Goal: Task Accomplishment & Management: Manage account settings

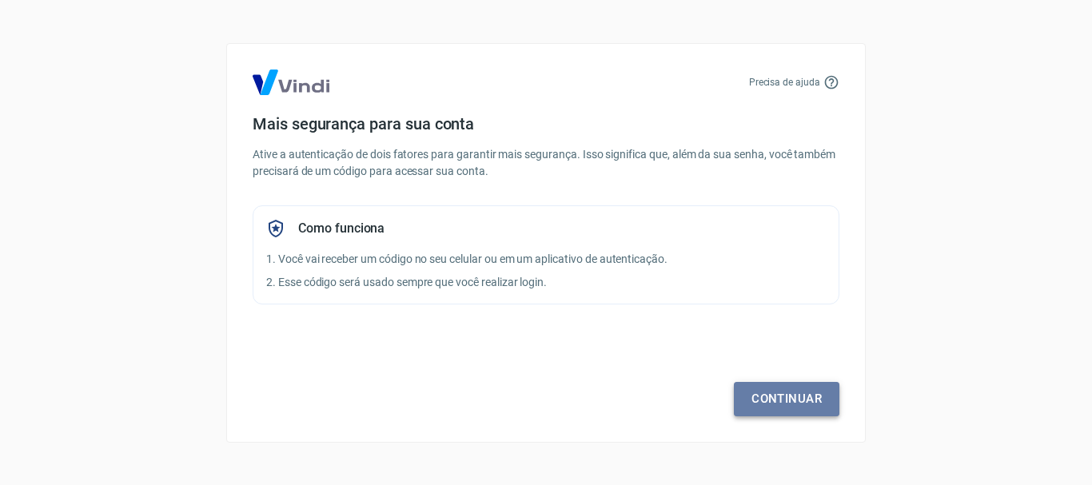
click at [758, 400] on link "Continuar" at bounding box center [786, 399] width 105 height 34
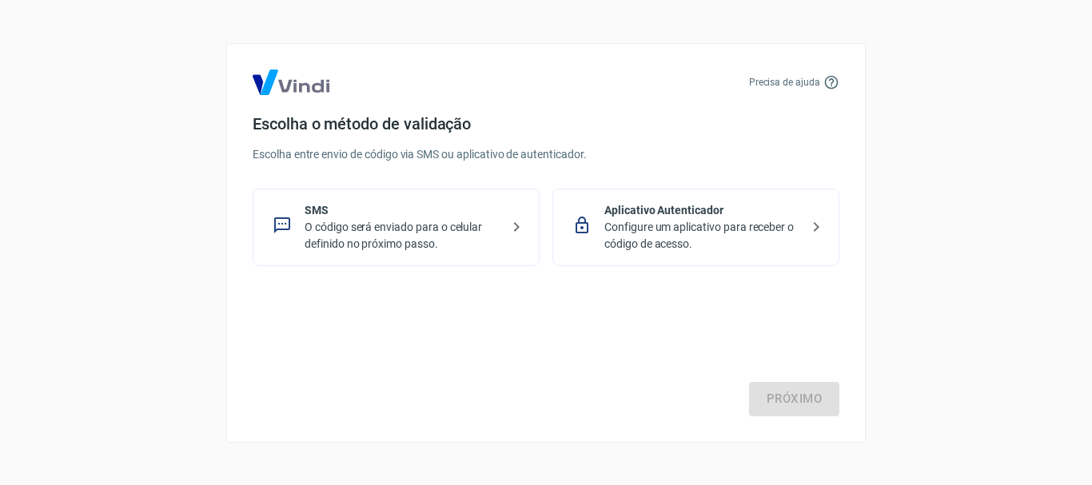
click at [778, 403] on div "Próximo" at bounding box center [546, 350] width 587 height 131
drag, startPoint x: 786, startPoint y: 396, endPoint x: 597, endPoint y: 294, distance: 215.2
click at [597, 294] on div "Próximo" at bounding box center [546, 350] width 587 height 131
click at [462, 229] on p "O código será enviado para o celular definido no próximo passo." at bounding box center [402, 236] width 196 height 34
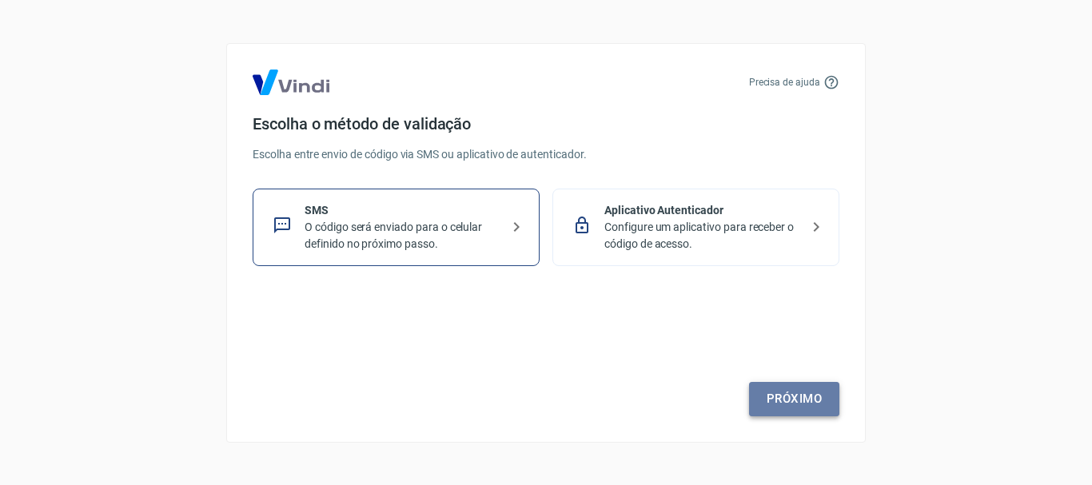
click at [829, 388] on link "Próximo" at bounding box center [794, 399] width 90 height 34
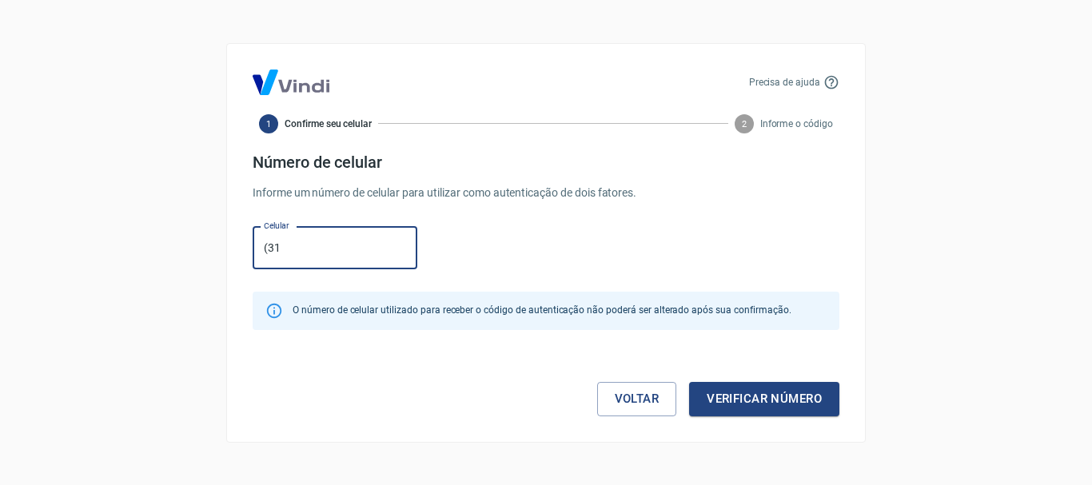
type input "[PHONE_NUMBER]"
click at [718, 396] on button "Verificar número" at bounding box center [764, 399] width 150 height 34
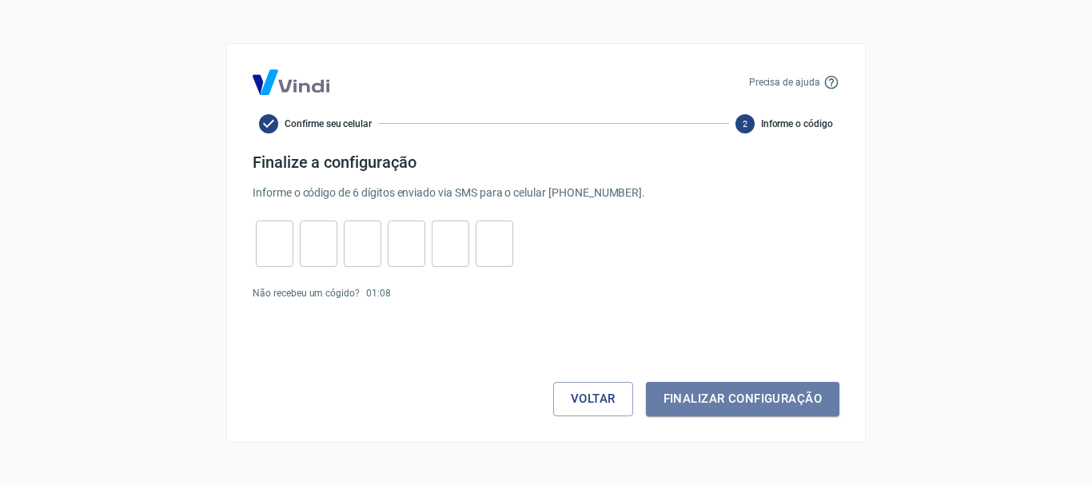
click at [718, 396] on button "Finalizar configuração" at bounding box center [742, 399] width 193 height 34
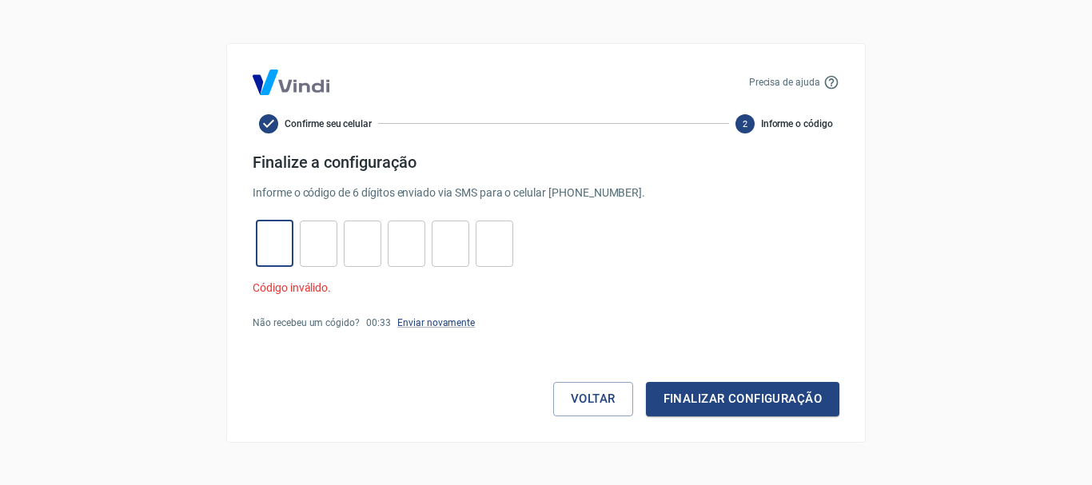
click at [276, 251] on input "tel" at bounding box center [275, 243] width 38 height 34
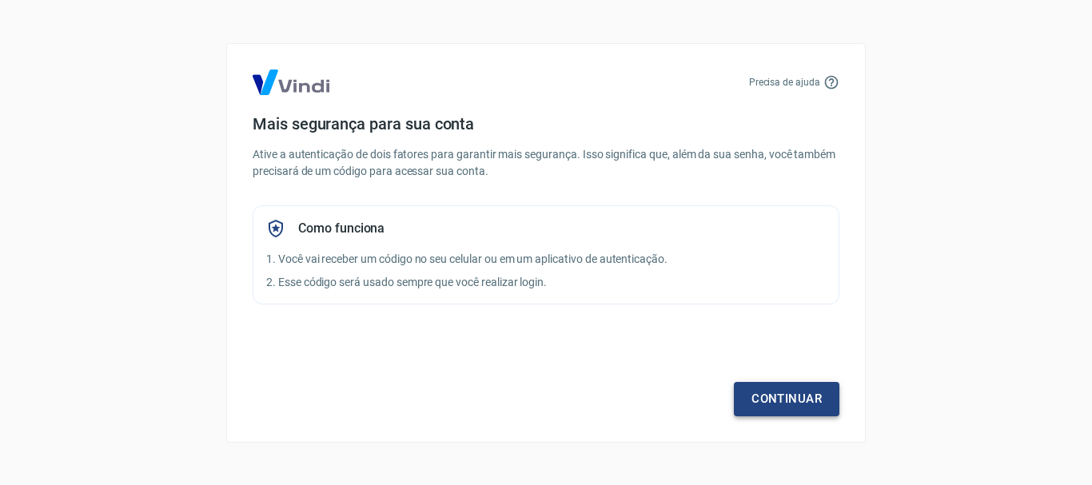
click at [792, 400] on link "Continuar" at bounding box center [786, 399] width 105 height 34
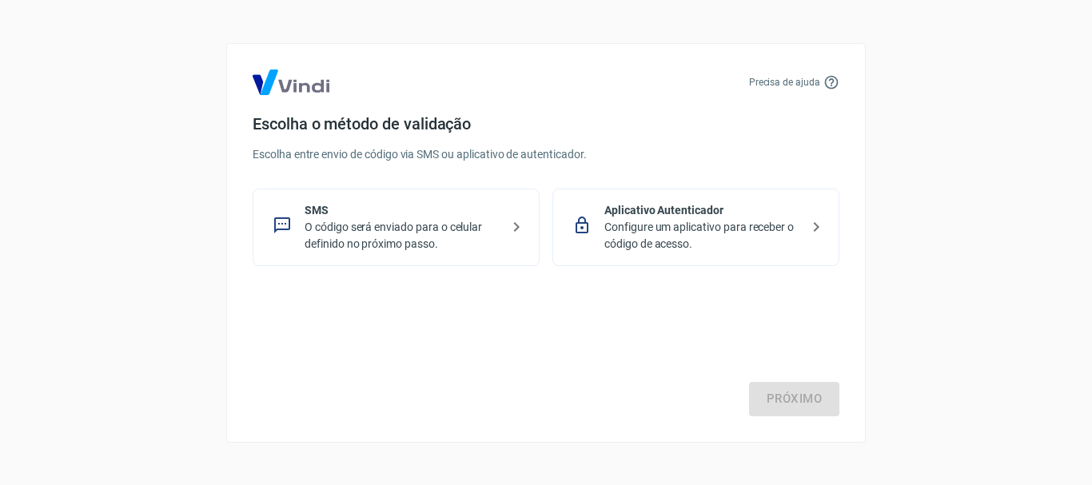
click at [483, 221] on p "O código será enviado para o celular definido no próximo passo." at bounding box center [402, 236] width 196 height 34
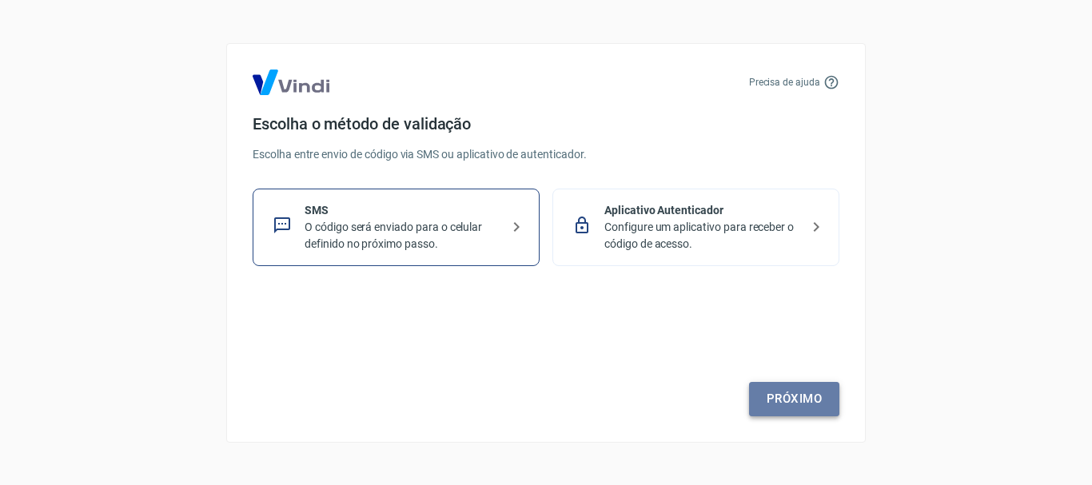
click at [781, 407] on link "Próximo" at bounding box center [794, 399] width 90 height 34
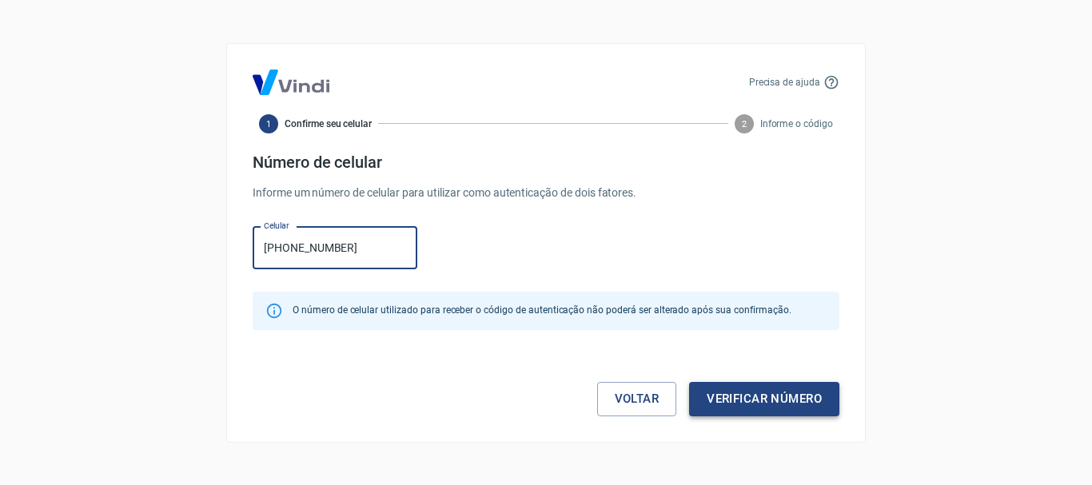
type input "(31) 98586-1900"
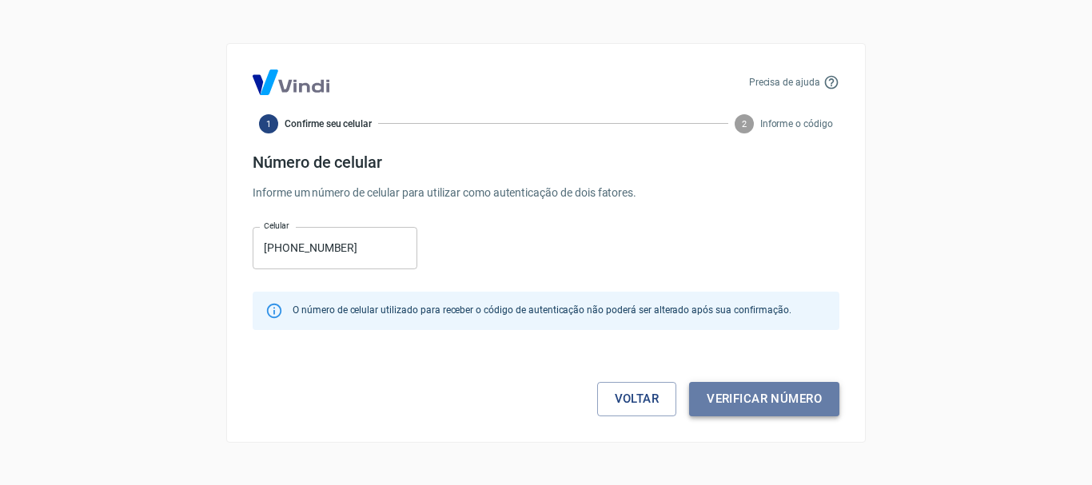
click at [774, 408] on button "Verificar número" at bounding box center [764, 399] width 150 height 34
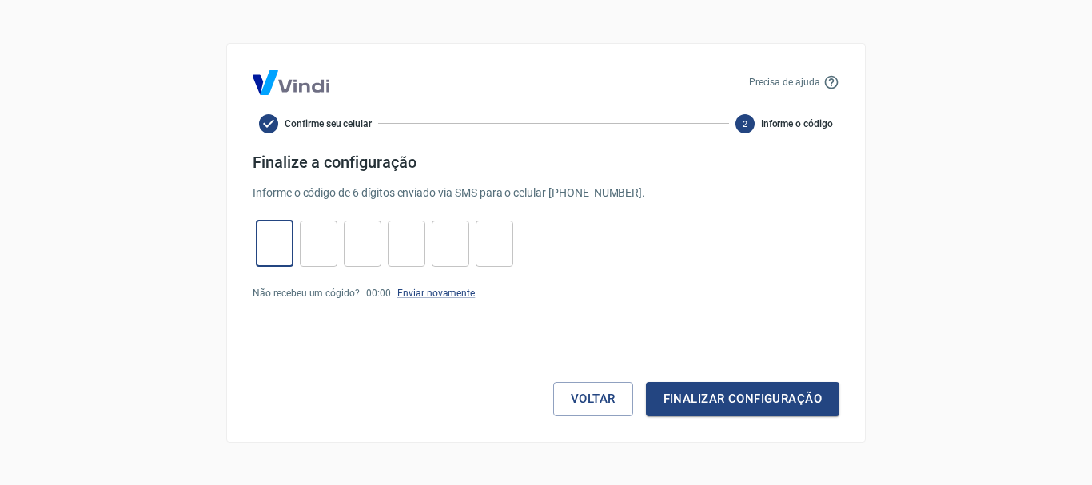
click at [272, 237] on input "tel" at bounding box center [275, 243] width 38 height 34
type input "3"
type input "8"
type input "4"
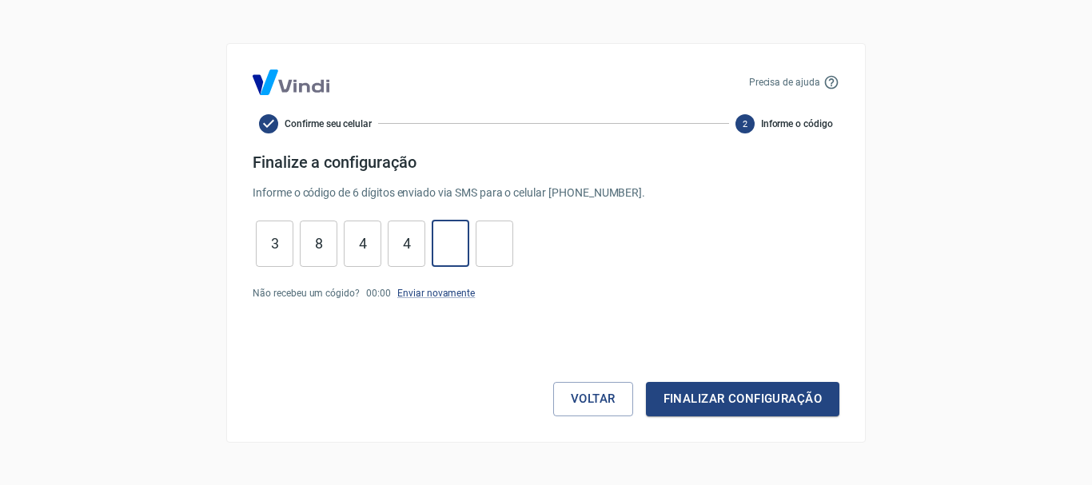
type input "5"
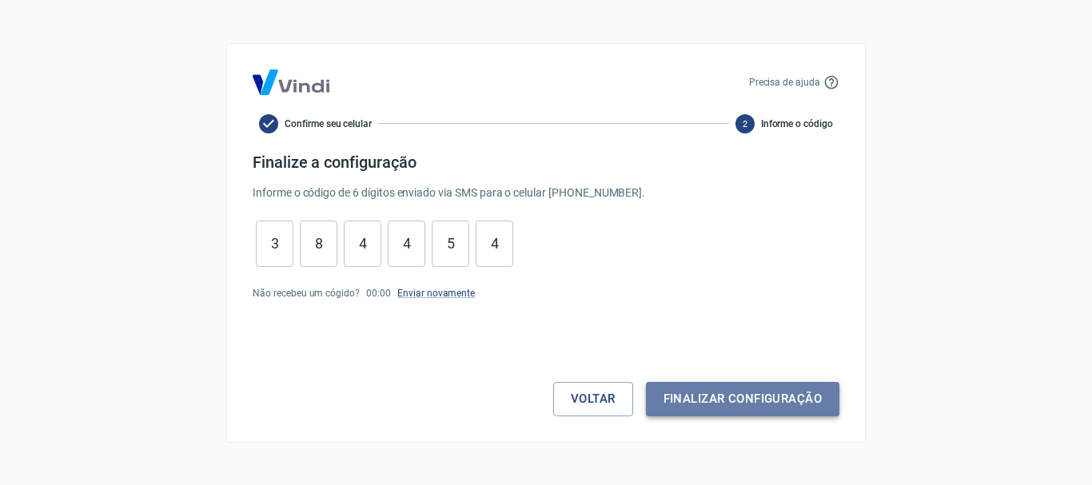
click at [697, 404] on button "Finalizar configuração" at bounding box center [742, 399] width 193 height 34
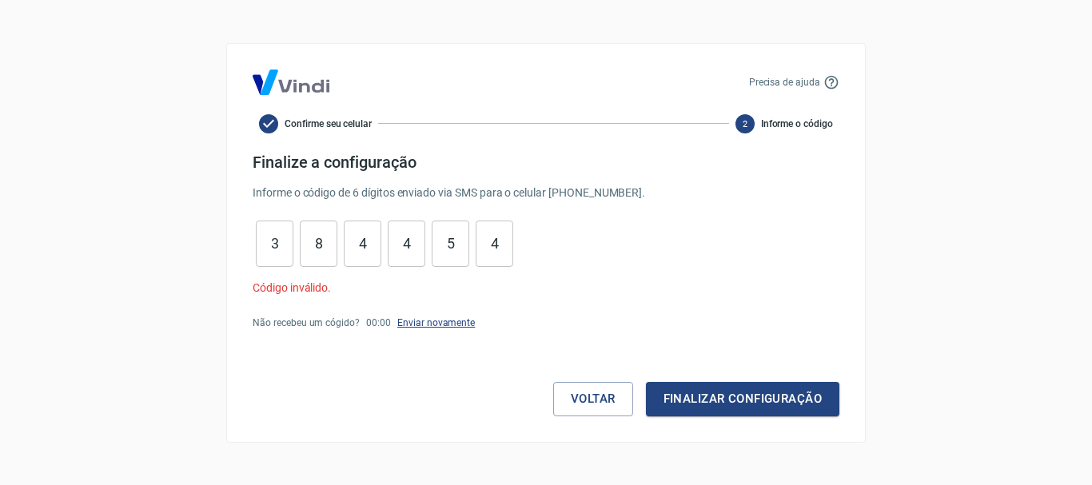
click at [417, 320] on link "Enviar novamente" at bounding box center [436, 322] width 78 height 11
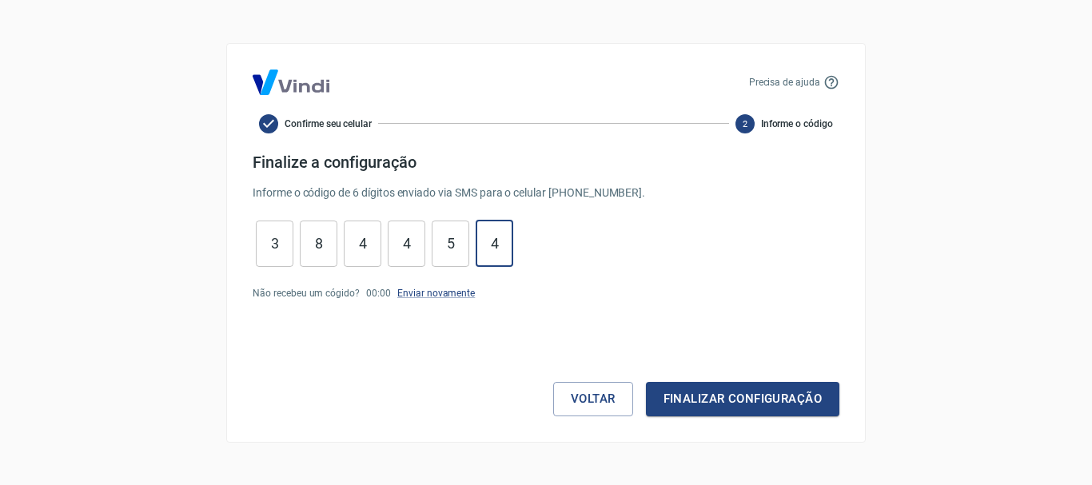
drag, startPoint x: 505, startPoint y: 230, endPoint x: 332, endPoint y: 261, distance: 176.2
click at [332, 261] on div "3 ​ 8 ​ 4 ​ 4 ​ 5 ​ 4 ​" at bounding box center [385, 244] width 264 height 46
type input "4"
type input "5"
type input "4"
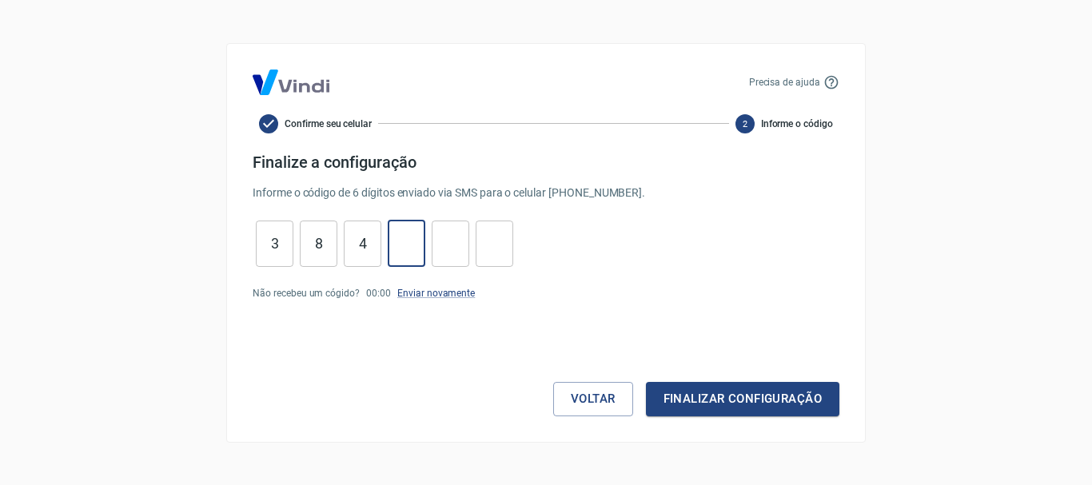
type input "4"
type input "8"
type input "3"
type input "4"
type input "0"
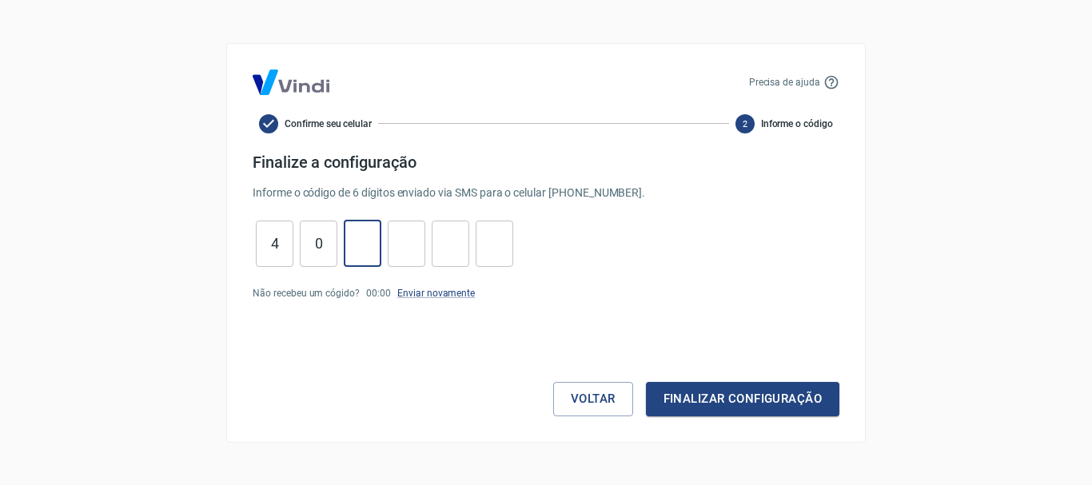
type input "8"
type input "7"
type input "9"
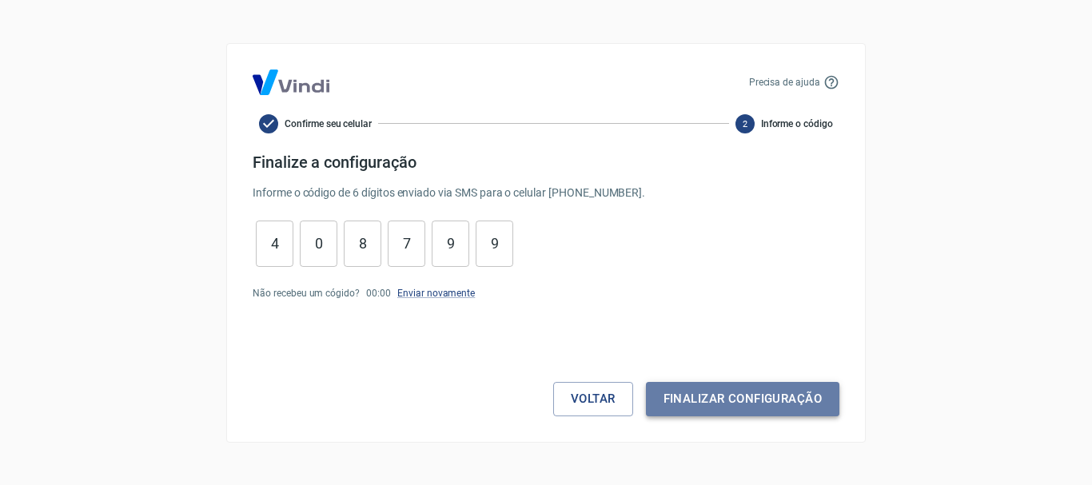
click at [666, 396] on button "Finalizar configuração" at bounding box center [742, 399] width 193 height 34
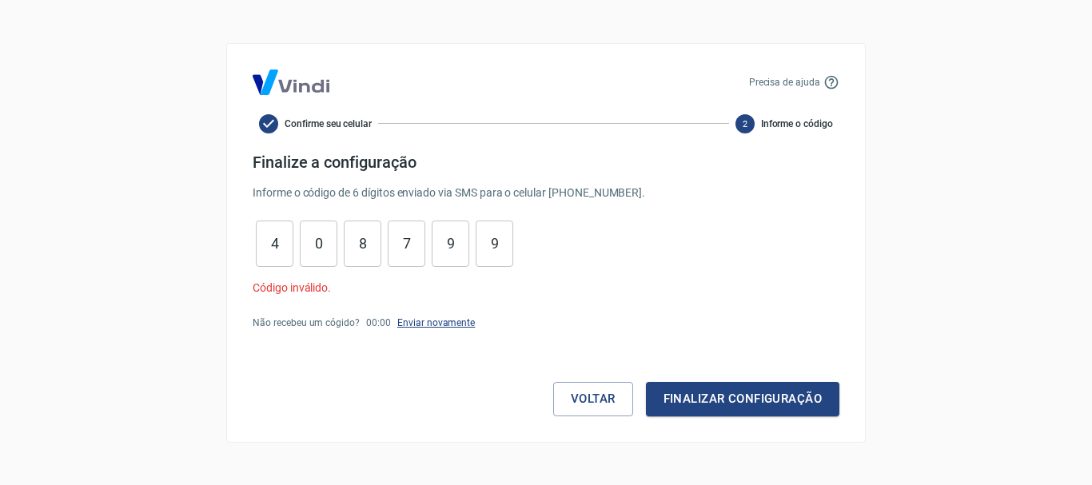
click at [408, 321] on link "Enviar novamente" at bounding box center [436, 322] width 78 height 11
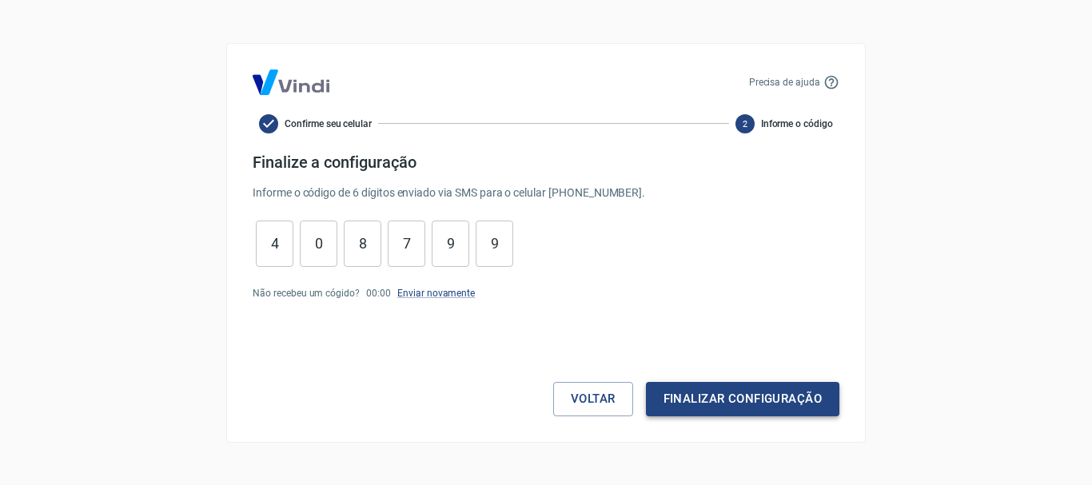
click at [754, 404] on button "Finalizar configuração" at bounding box center [742, 399] width 193 height 34
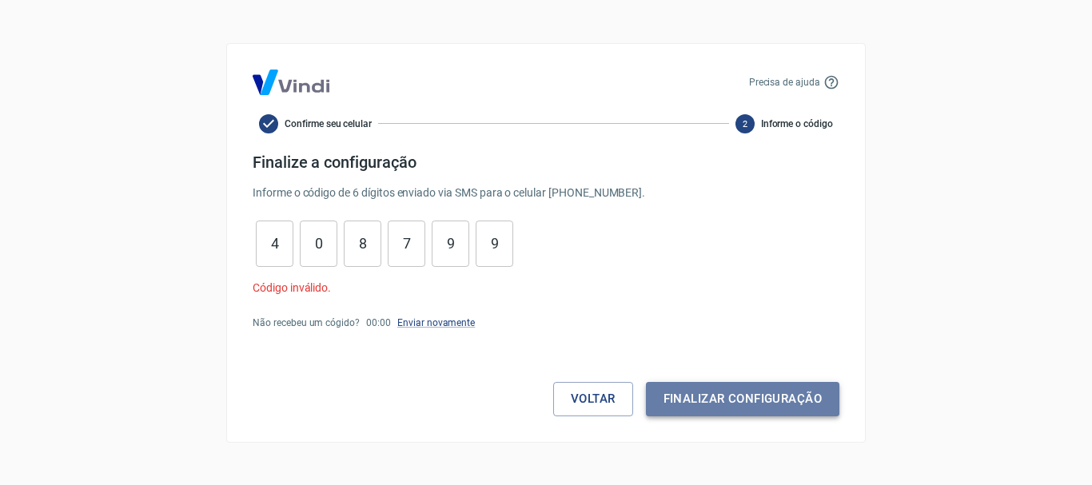
click at [764, 392] on button "Finalizar configuração" at bounding box center [742, 399] width 193 height 34
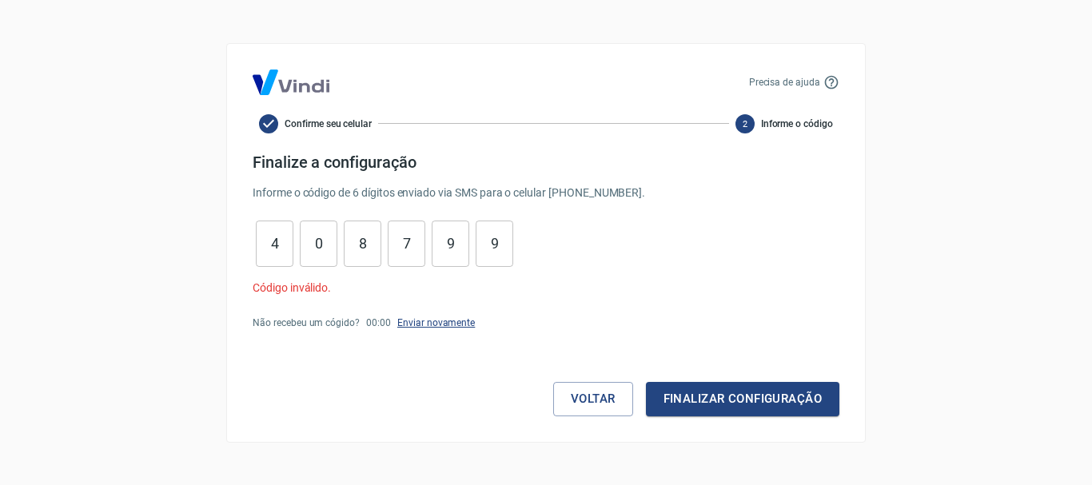
click at [412, 323] on link "Enviar novamente" at bounding box center [436, 322] width 78 height 11
drag, startPoint x: 506, startPoint y: 218, endPoint x: 498, endPoint y: 245, distance: 27.6
click at [498, 245] on form "Finalize a configuração Informe o código de 6 dígitos enviado via SMS para o ce…" at bounding box center [546, 285] width 587 height 264
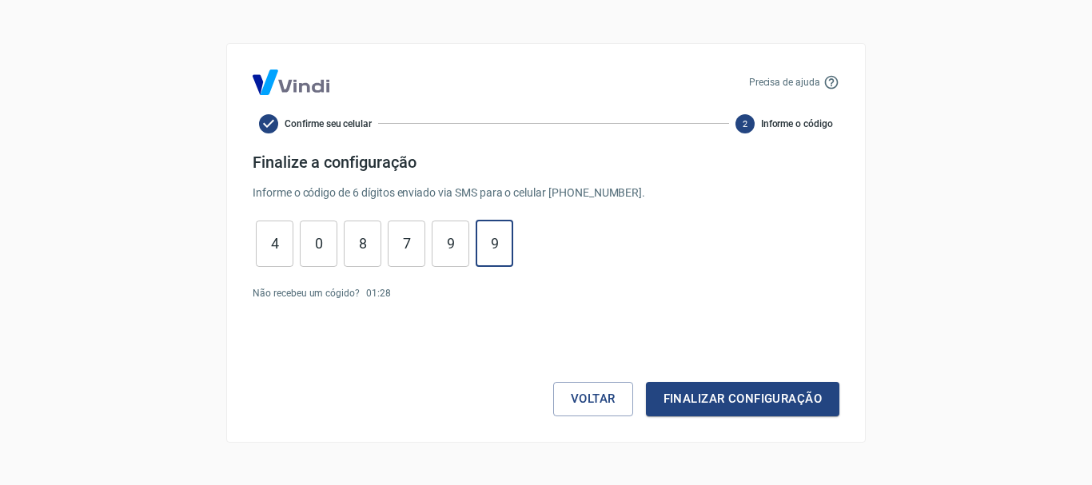
click at [498, 245] on input "9" at bounding box center [494, 243] width 38 height 34
type input "9"
type input "7"
type input "8"
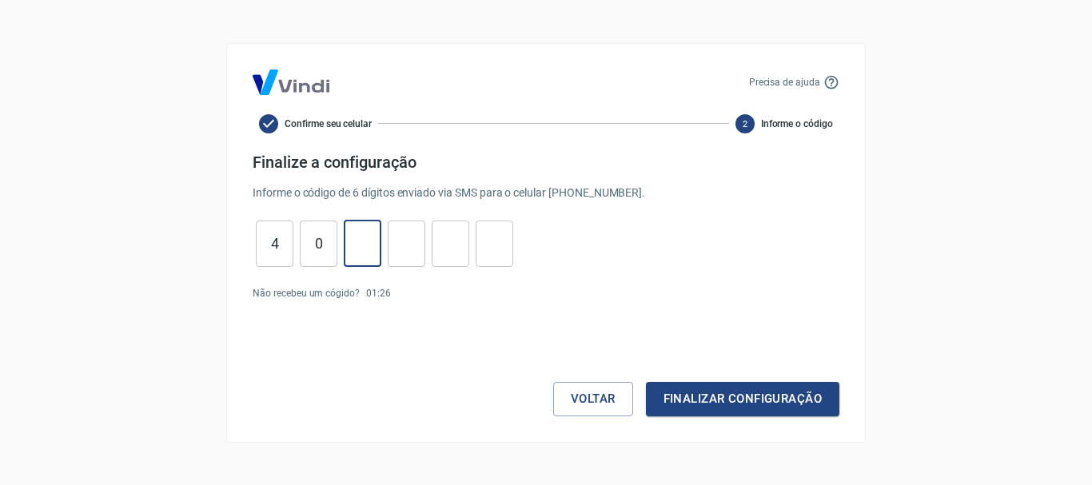
type input "0"
type input "4"
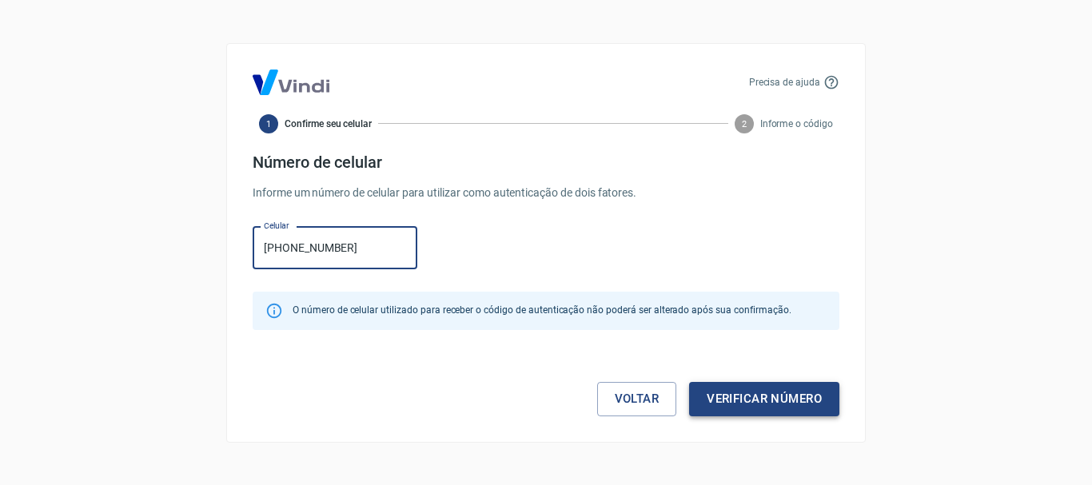
type input "[PHONE_NUMBER]"
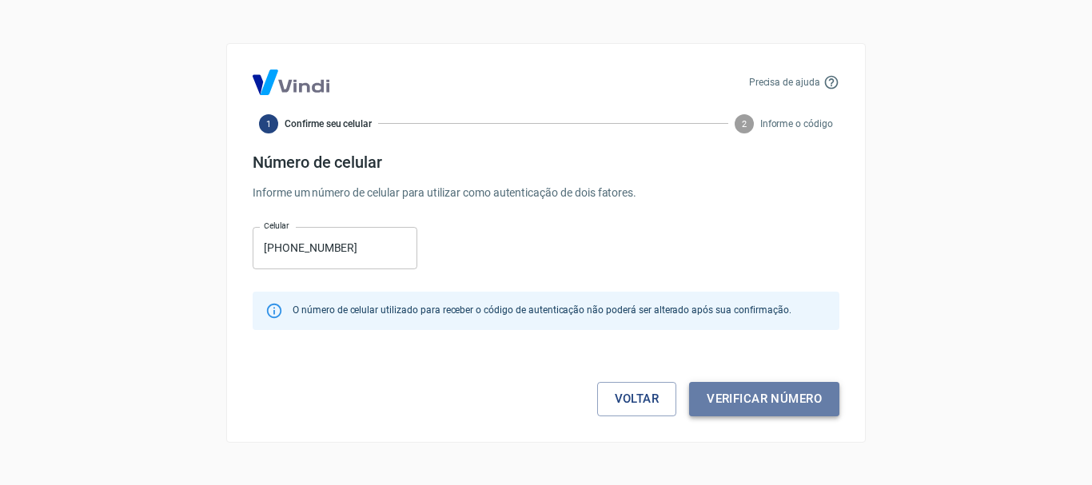
click at [739, 403] on button "Verificar número" at bounding box center [764, 399] width 150 height 34
